Goal: Information Seeking & Learning: Learn about a topic

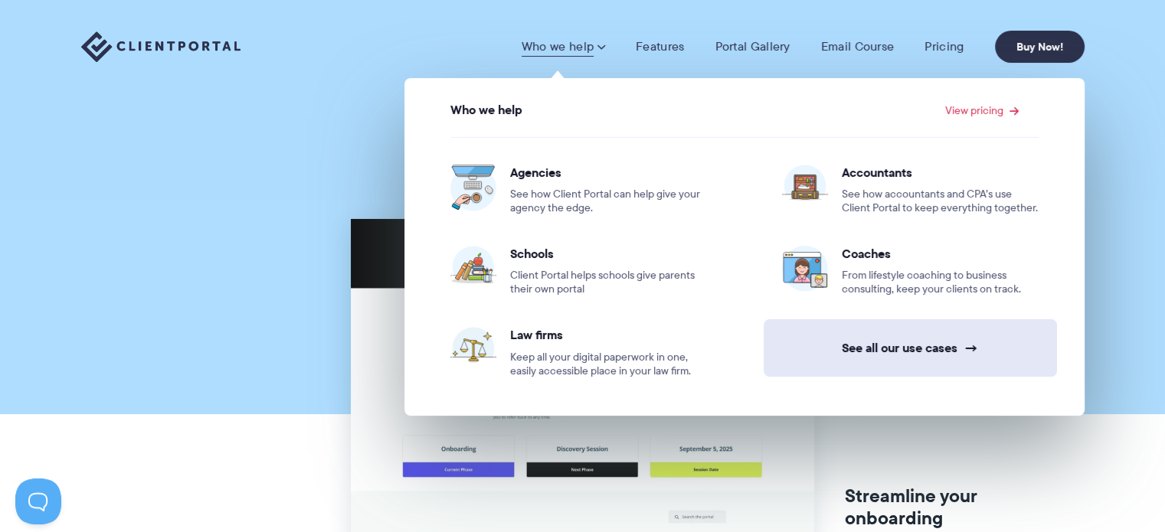
click at [925, 350] on link "See all our use cases →" at bounding box center [910, 347] width 293 height 57
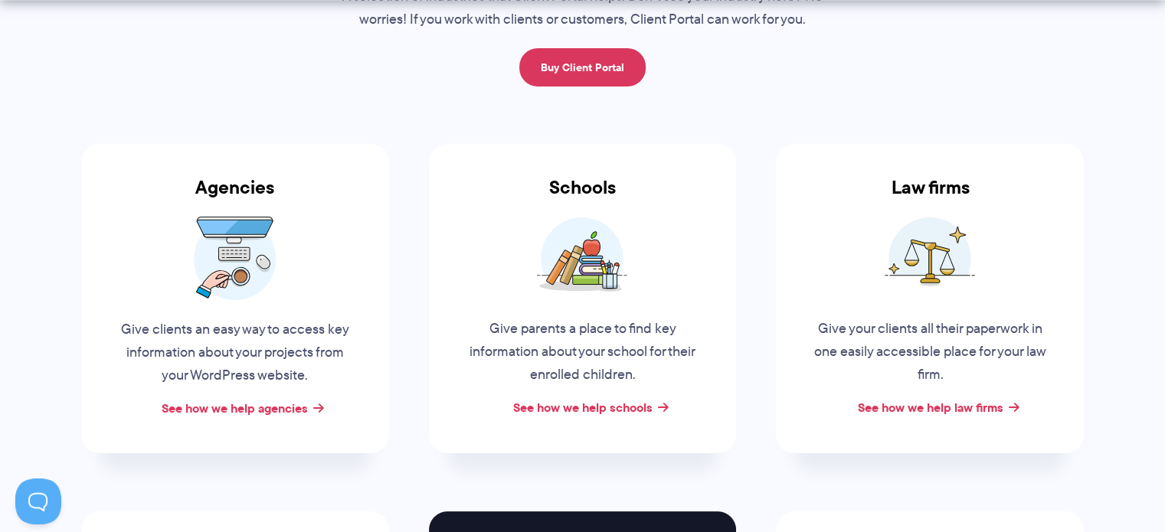
scroll to position [230, 0]
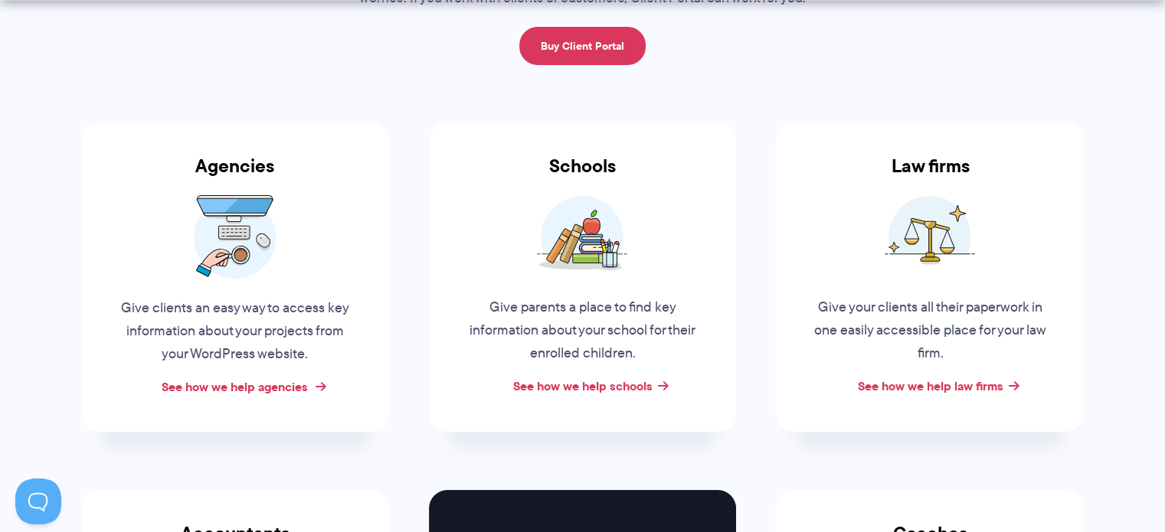
click at [256, 393] on link "See how we help agencies" at bounding box center [235, 387] width 146 height 18
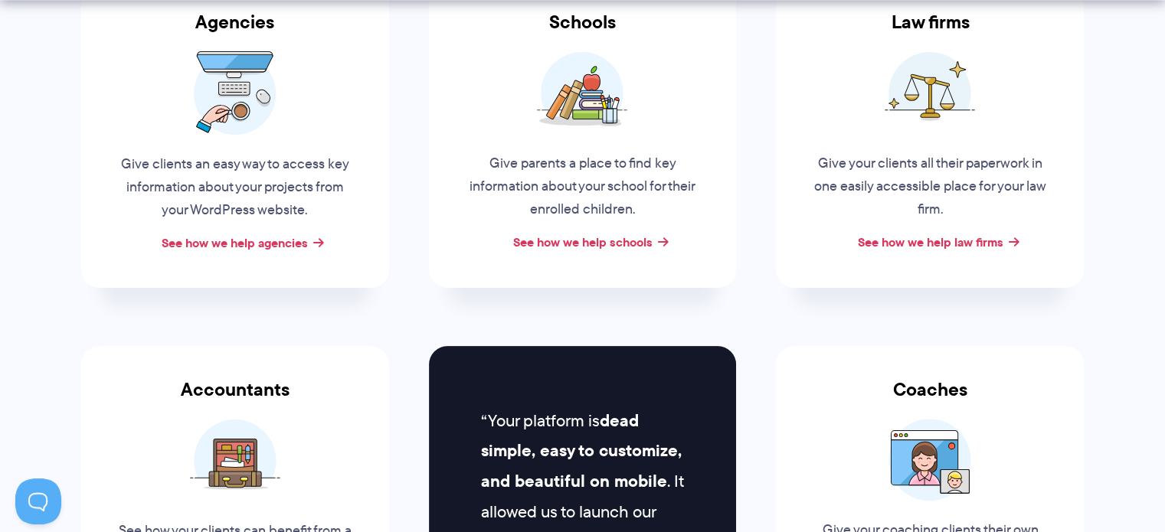
scroll to position [460, 0]
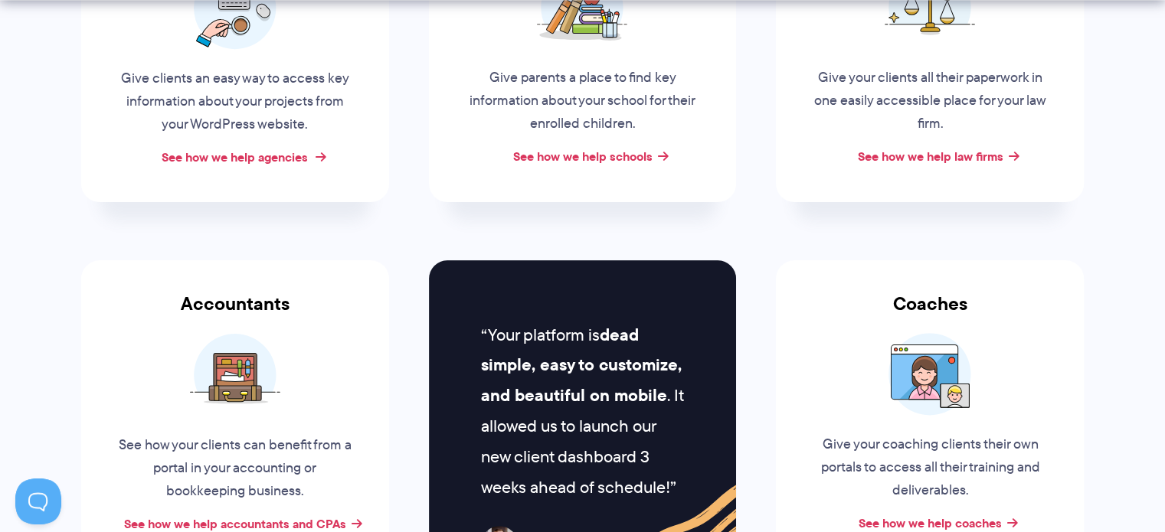
click at [225, 159] on link "See how we help agencies" at bounding box center [235, 157] width 146 height 18
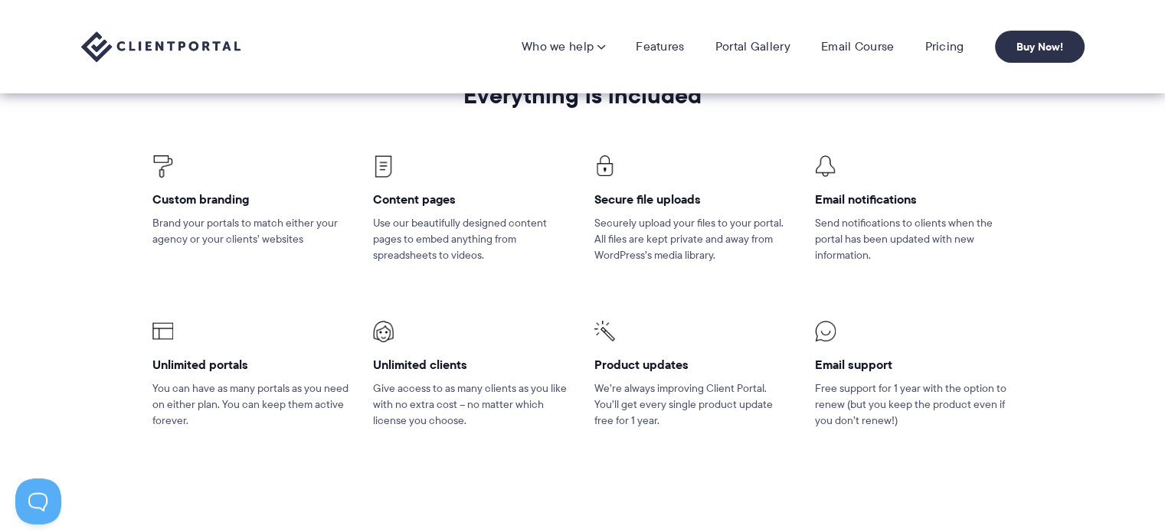
scroll to position [2222, 0]
